Goal: Information Seeking & Learning: Find specific fact

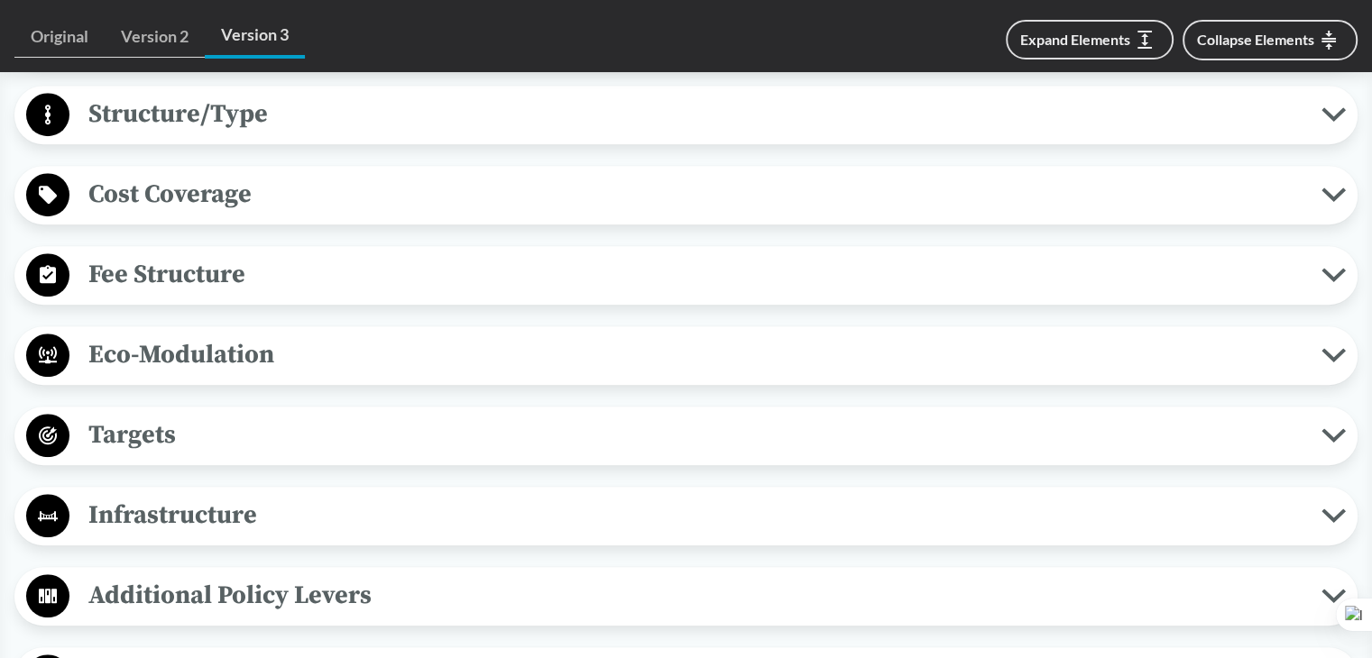
scroll to position [1484, 0]
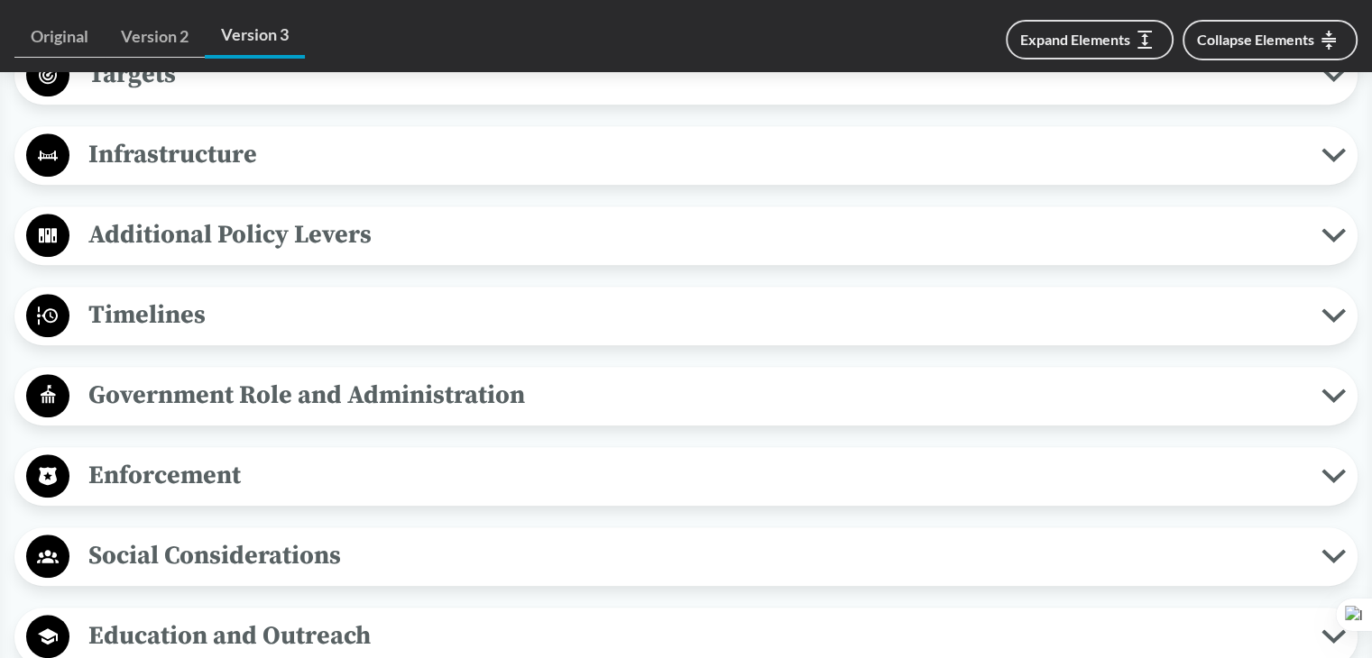
click at [164, 331] on span "Timelines" at bounding box center [695, 315] width 1252 height 41
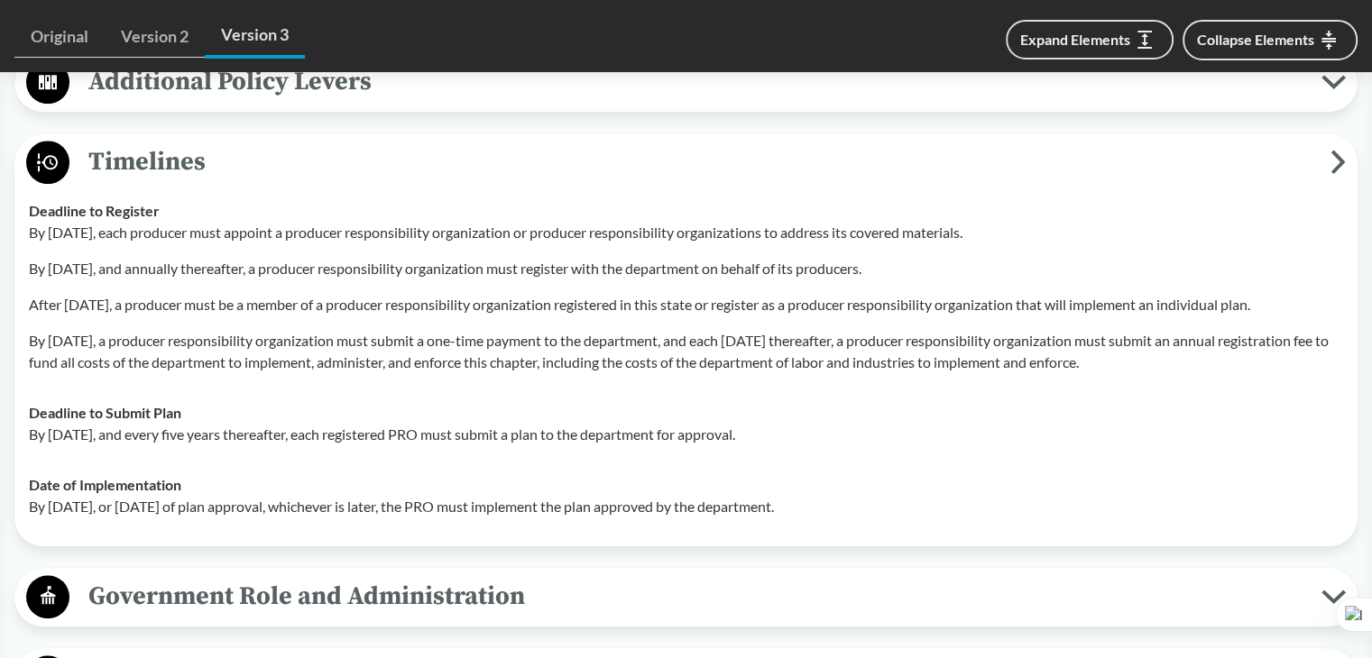
scroll to position [1665, 0]
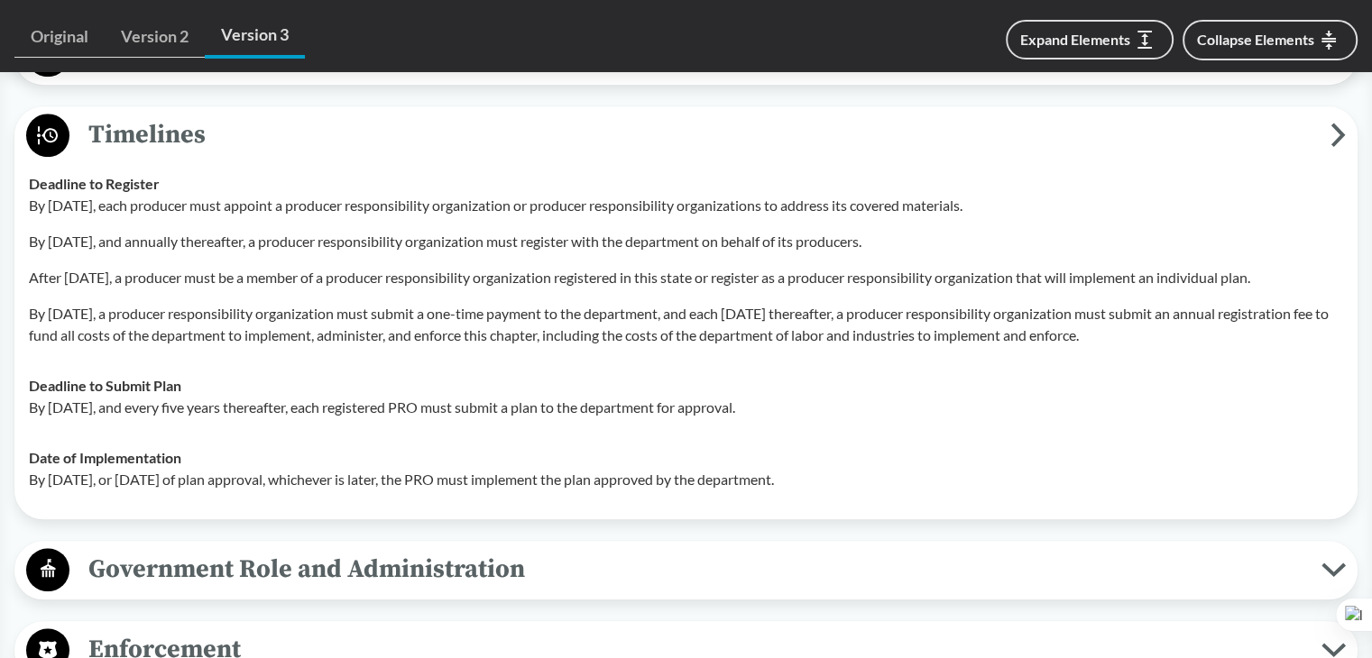
drag, startPoint x: 26, startPoint y: 405, endPoint x: 827, endPoint y: 405, distance: 800.8
click at [827, 405] on td "Deadline to Submit Plan By [DATE], and every five years thereafter, each regist…" at bounding box center [686, 397] width 1330 height 72
copy p "By [DATE], and every five years thereafter, each registered PRO must submit a p…"
drag, startPoint x: 25, startPoint y: 478, endPoint x: 913, endPoint y: 477, distance: 888.2
click at [913, 477] on td "Date of Implementation By [DATE], or [DATE] of plan approval, whichever is late…" at bounding box center [686, 469] width 1330 height 72
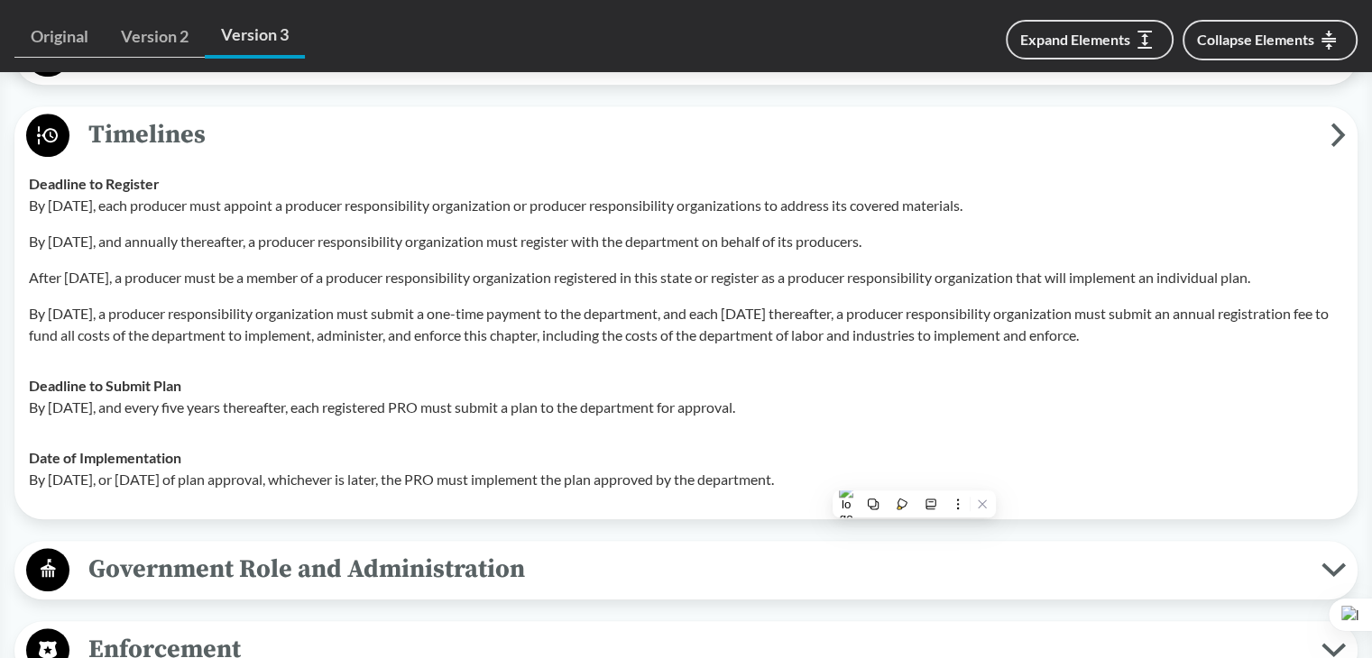
copy p "By [DATE], or [DATE] of plan approval, whichever is later, the PRO must impleme…"
click at [357, 379] on div "Deadline to Submit Plan By [DATE], and every five years thereafter, each regist…" at bounding box center [686, 396] width 1314 height 43
drag, startPoint x: 29, startPoint y: 198, endPoint x: 1216, endPoint y: 329, distance: 1193.9
click at [1216, 329] on div "By [DATE], each producer must appoint a producer responsibility organization or…" at bounding box center [686, 270] width 1314 height 151
copy div "By [DATE], each producer must appoint a producer responsibility organization or…"
